Goal: Information Seeking & Learning: Check status

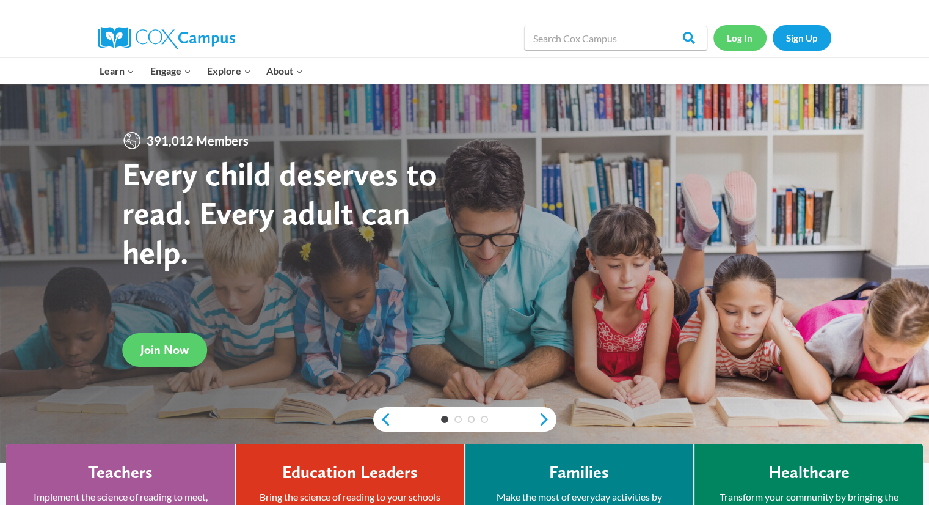
click at [729, 34] on link "Log In" at bounding box center [740, 37] width 53 height 25
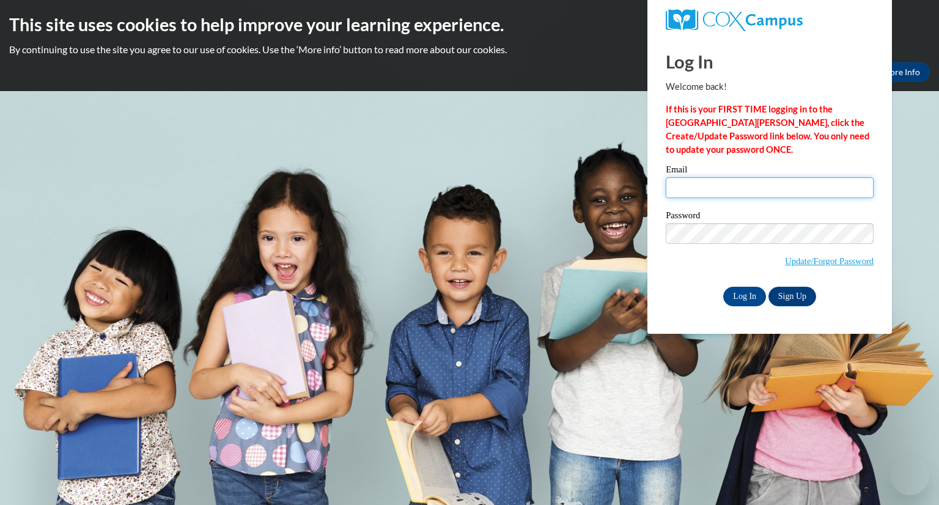
type input "jfaherty@gsdwi.org"
click at [714, 187] on input "jfaherty@gsdwi.org" at bounding box center [769, 187] width 208 height 21
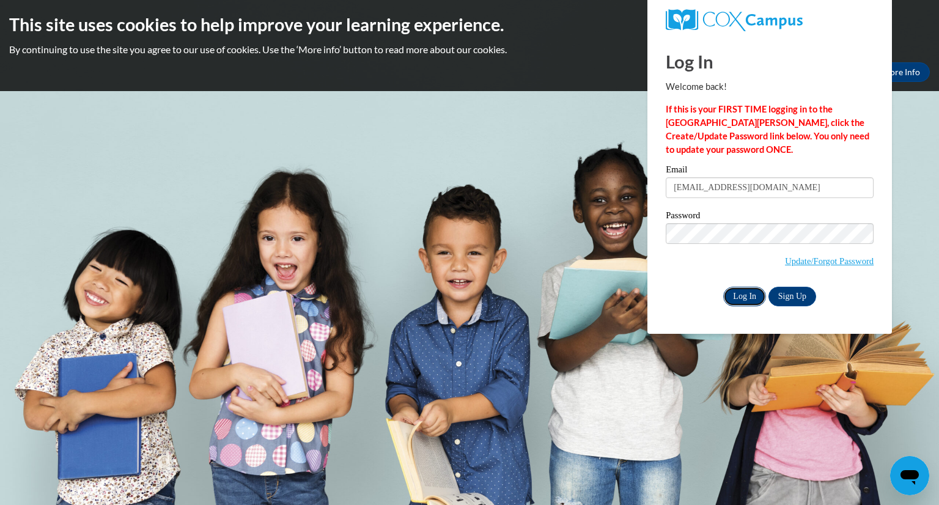
click at [744, 295] on input "Log In" at bounding box center [744, 297] width 43 height 20
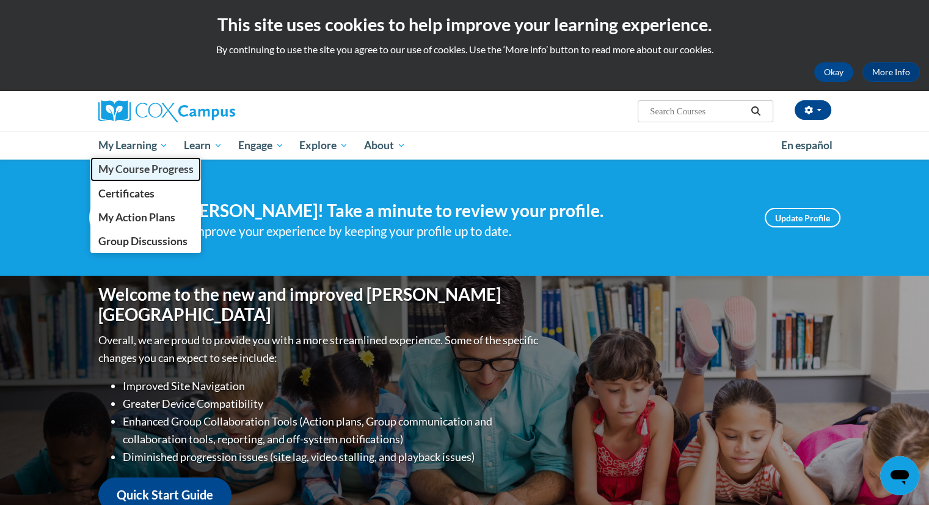
click at [125, 170] on span "My Course Progress" at bounding box center [145, 169] width 95 height 13
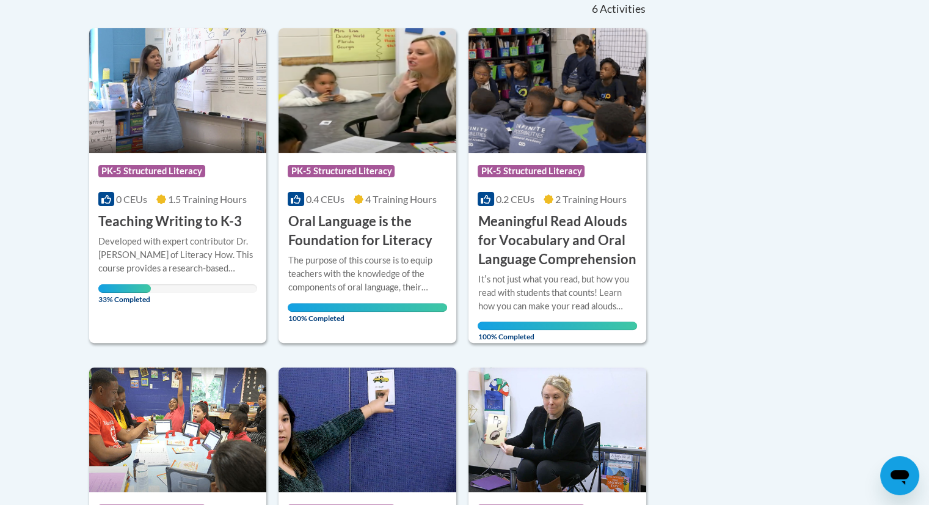
scroll to position [286, 0]
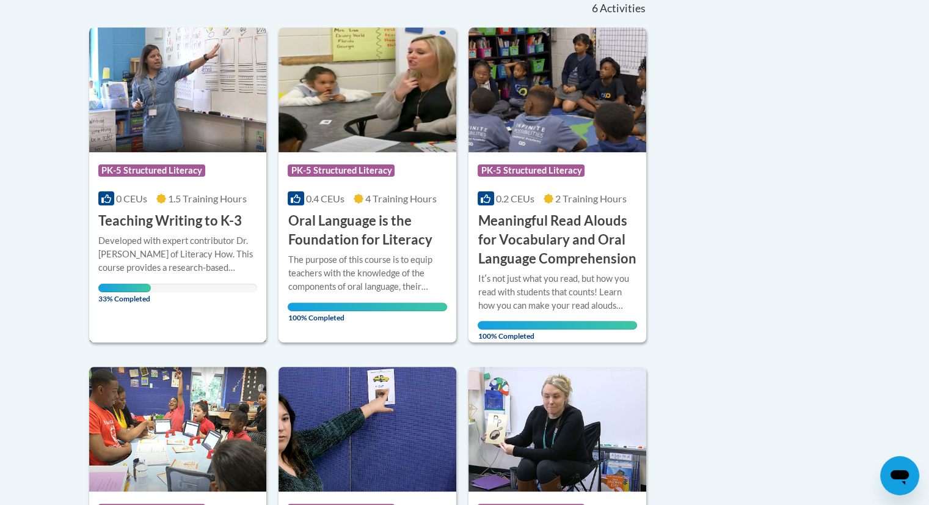
click at [155, 243] on div "Developed with expert contributor Dr. [PERSON_NAME] of Literacy How. This cours…" at bounding box center [177, 254] width 159 height 40
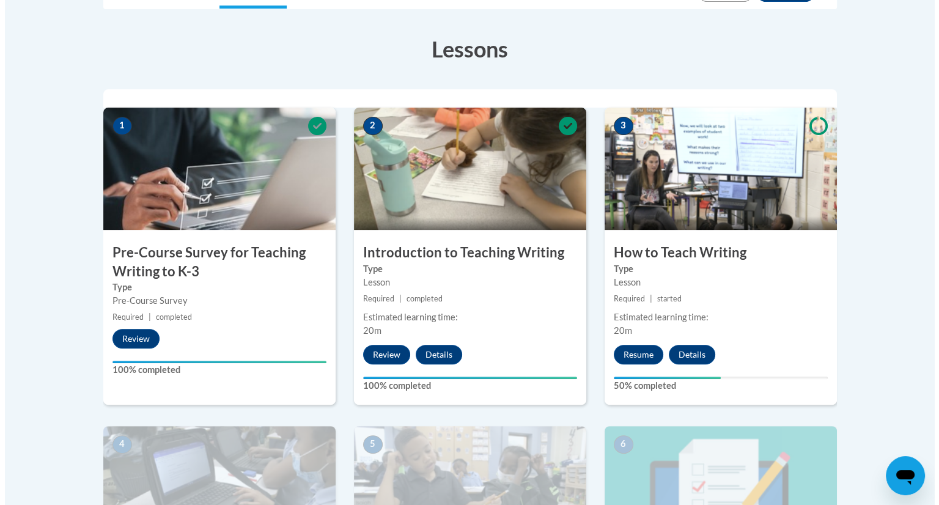
scroll to position [323, 0]
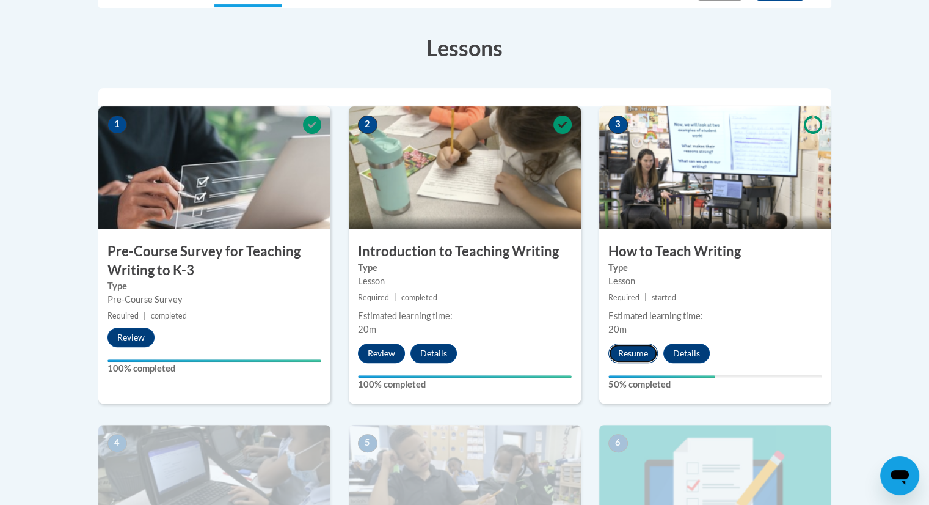
click at [626, 345] on button "Resume" at bounding box center [633, 353] width 49 height 20
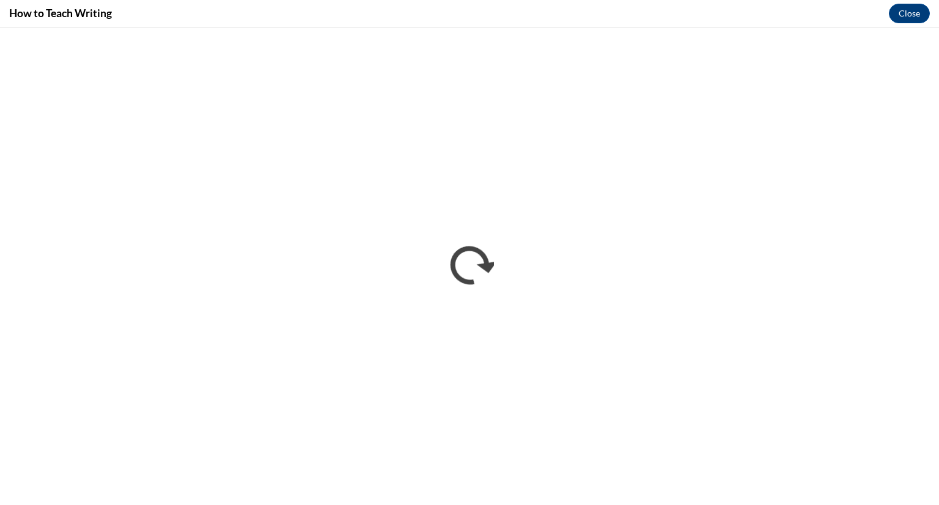
scroll to position [0, 0]
